Goal: Task Accomplishment & Management: Use online tool/utility

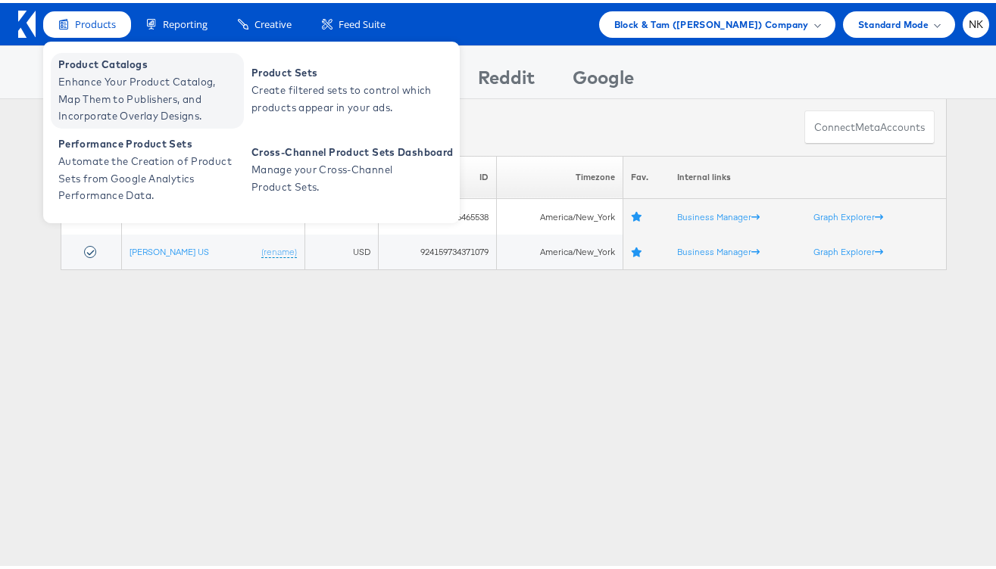
click at [106, 61] on span "Product Catalogs" at bounding box center [149, 61] width 182 height 17
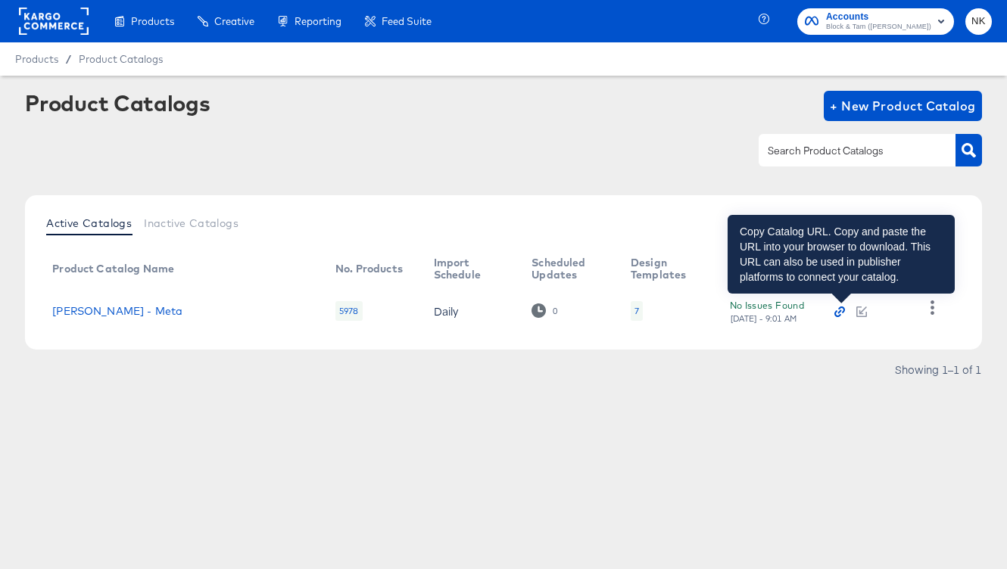
click at [841, 307] on icon "button" at bounding box center [841, 310] width 7 height 7
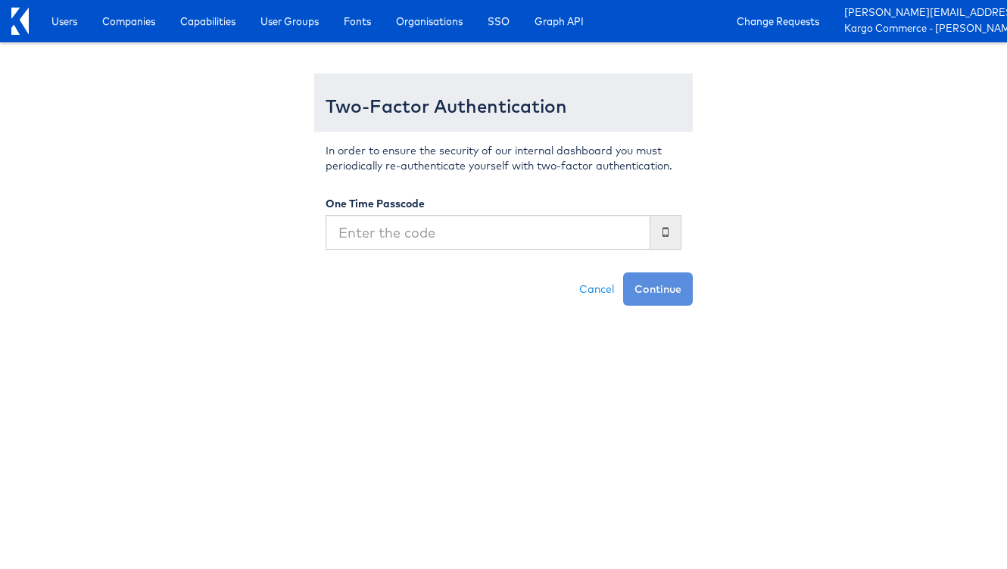
click at [449, 225] on input "text" at bounding box center [488, 232] width 325 height 35
type input "844686"
click at [623, 273] on button "Continue" at bounding box center [658, 289] width 70 height 33
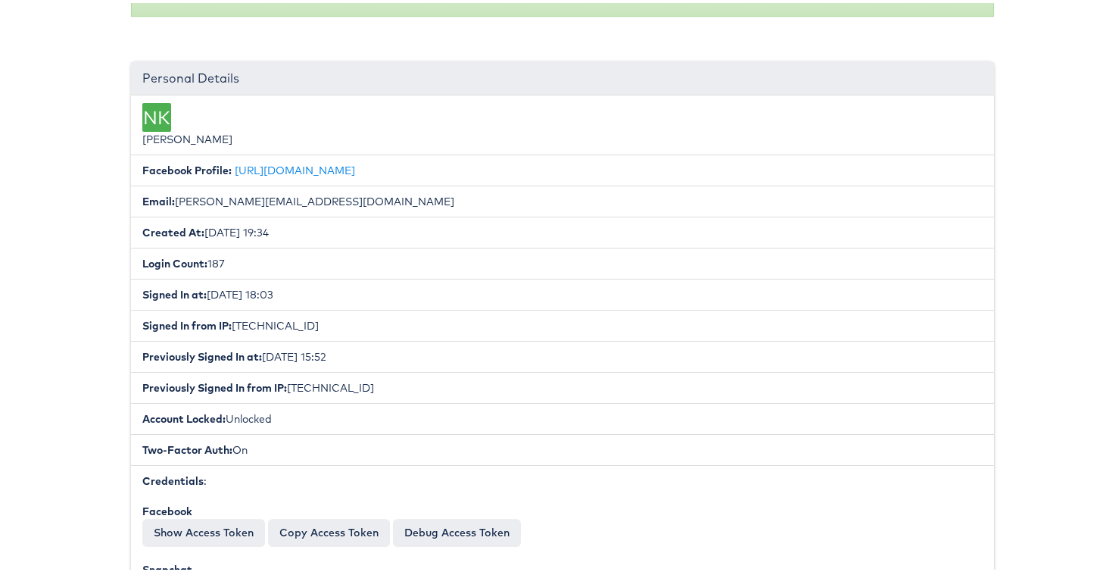
scroll to position [201, 0]
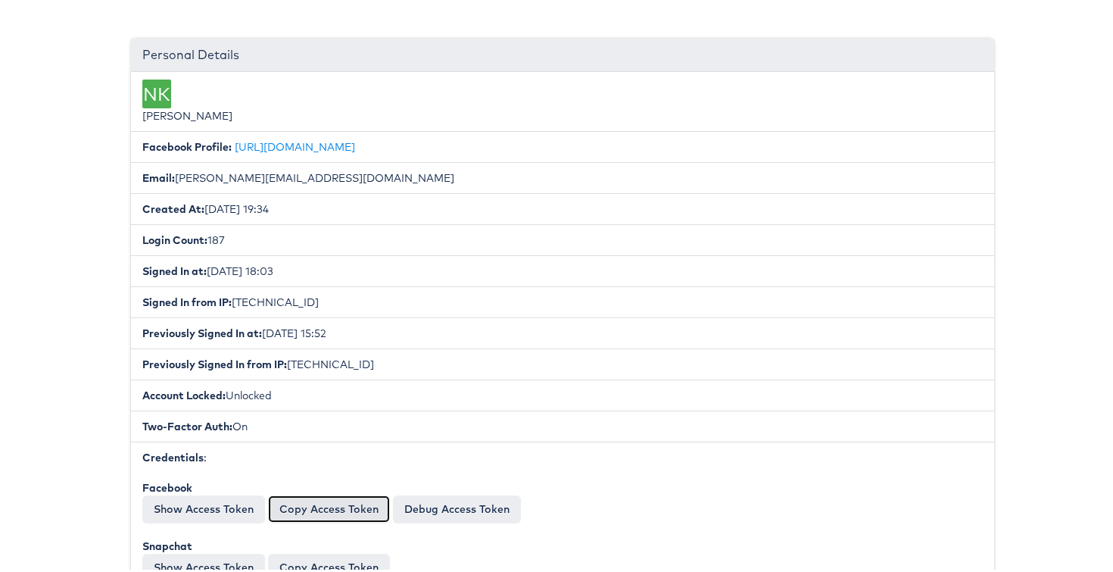
click at [281, 512] on button "Copy Access Token" at bounding box center [329, 505] width 122 height 27
